Goal: Task Accomplishment & Management: Manage account settings

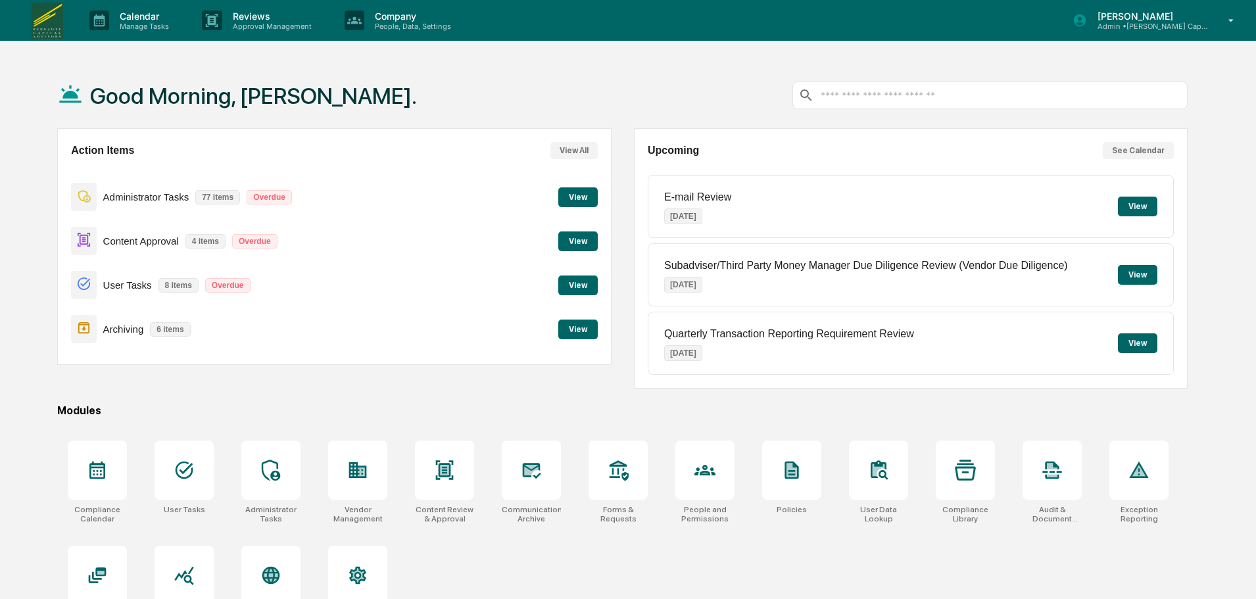
click at [412, 25] on p "People, Data, Settings" at bounding box center [410, 26] width 93 height 9
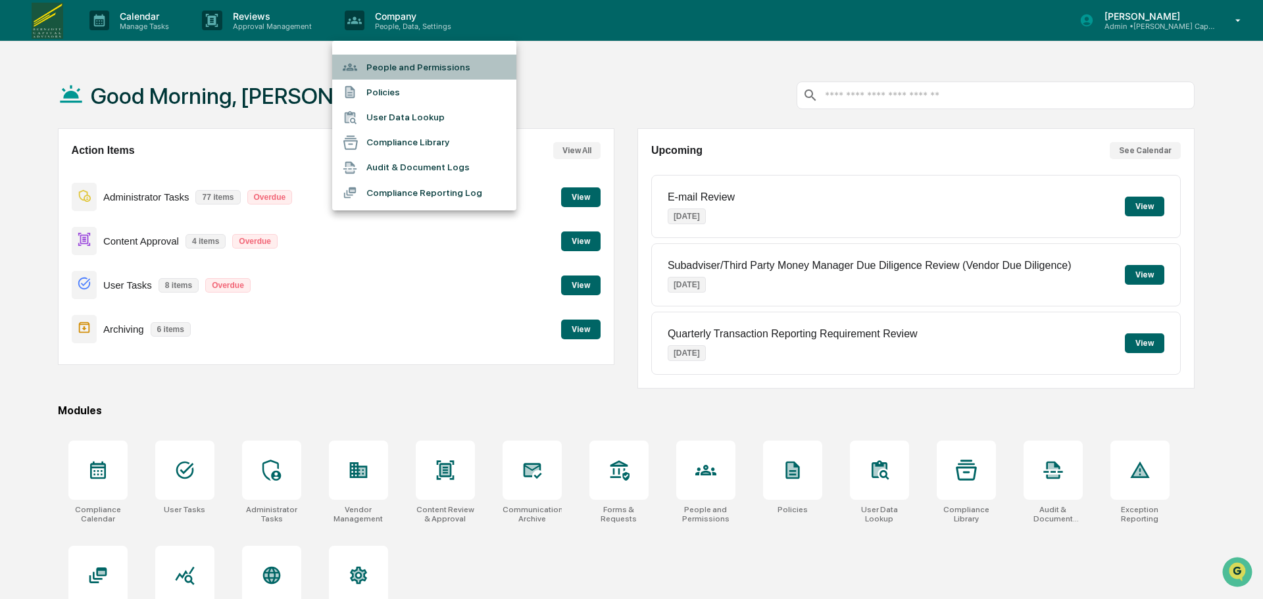
click at [408, 64] on li "People and Permissions" at bounding box center [424, 67] width 184 height 25
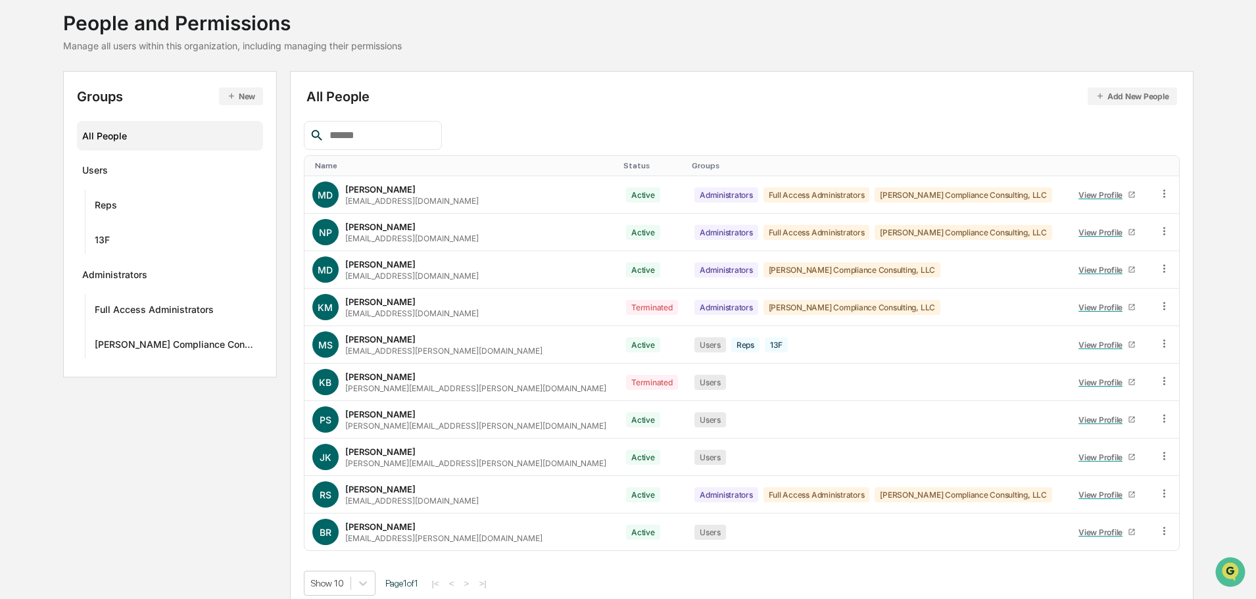
scroll to position [87, 0]
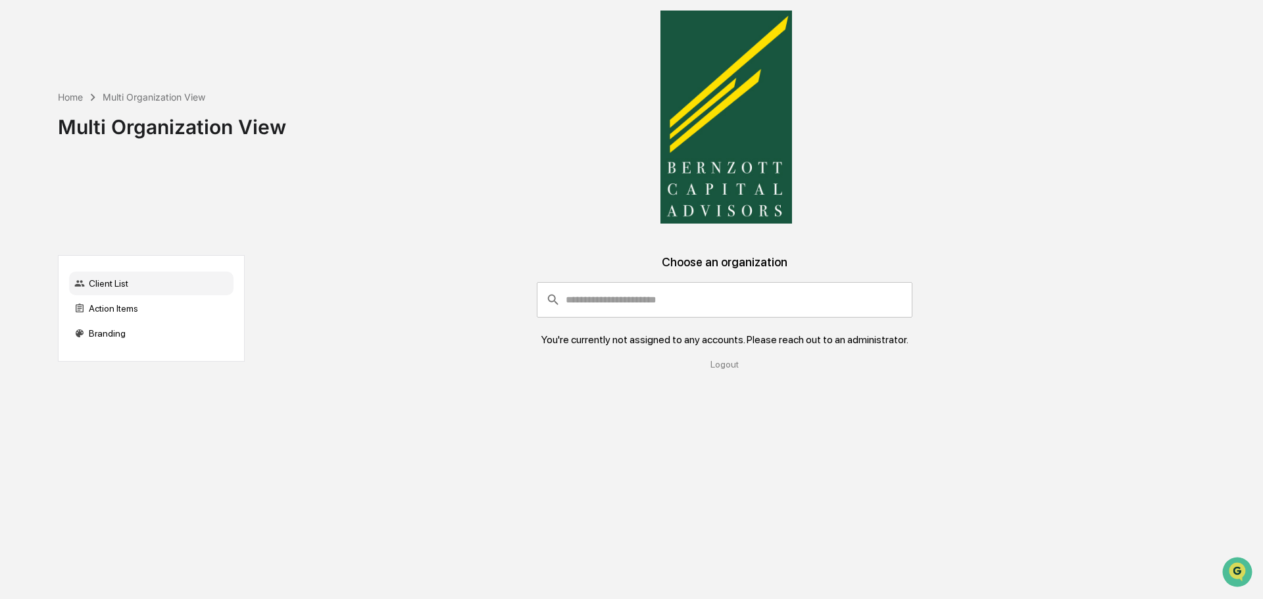
click at [301, 145] on div "Home Multi Organization View Multi Organization View" at bounding box center [626, 117] width 1136 height 234
click at [301, 145] on img at bounding box center [726, 117] width 132 height 213
click at [301, 115] on div "Home Multi Organization View Multi Organization View" at bounding box center [626, 117] width 1136 height 234
